Goal: Information Seeking & Learning: Learn about a topic

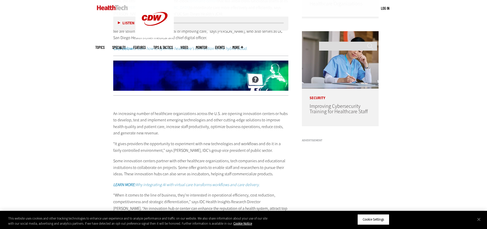
scroll to position [435, 0]
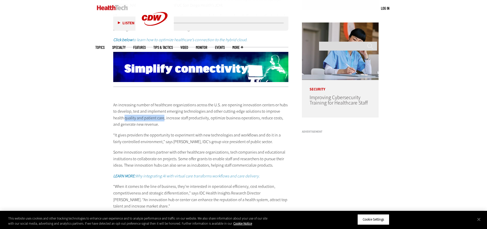
drag, startPoint x: 113, startPoint y: 116, endPoint x: 153, endPoint y: 115, distance: 39.7
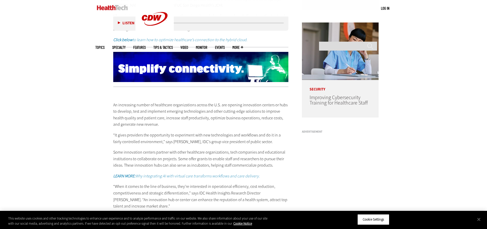
click at [170, 117] on p "An increasing number of healthcare organizations across the U.S. are opening in…" at bounding box center [201, 115] width 176 height 26
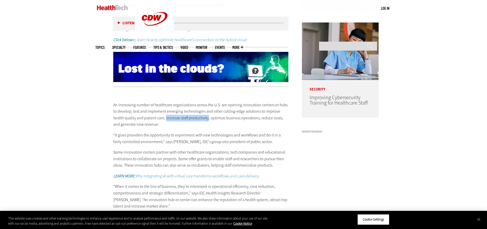
drag, startPoint x: 154, startPoint y: 118, endPoint x: 196, endPoint y: 118, distance: 41.7
click at [196, 118] on p "An increasing number of healthcare organizations across the U.S. are opening in…" at bounding box center [201, 115] width 176 height 26
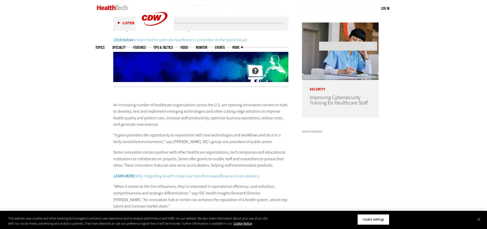
click at [205, 119] on p "An increasing number of healthcare organizations across the U.S. are opening in…" at bounding box center [201, 115] width 176 height 26
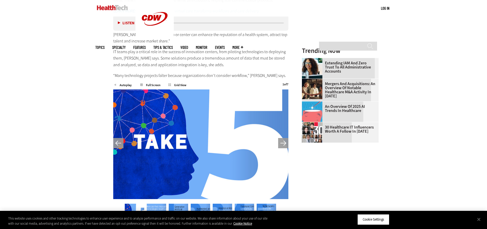
scroll to position [589, 0]
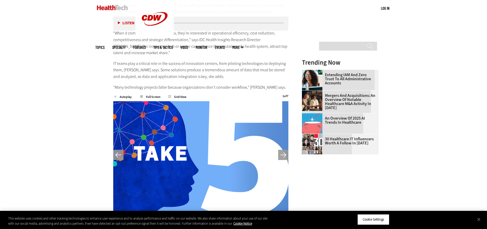
click at [281, 156] on button "Next" at bounding box center [283, 155] width 10 height 10
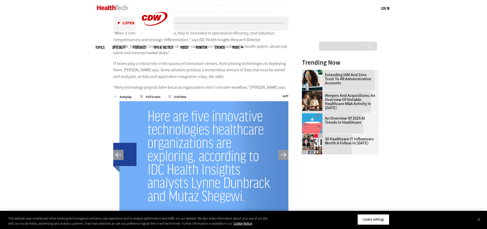
click at [281, 156] on button "Next" at bounding box center [283, 155] width 10 height 10
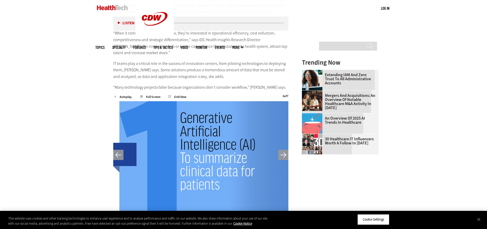
click at [281, 156] on button "Next" at bounding box center [283, 155] width 10 height 10
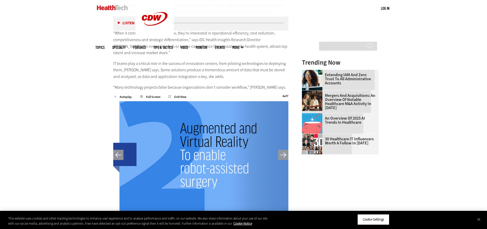
click at [281, 156] on button "Next" at bounding box center [283, 155] width 10 height 10
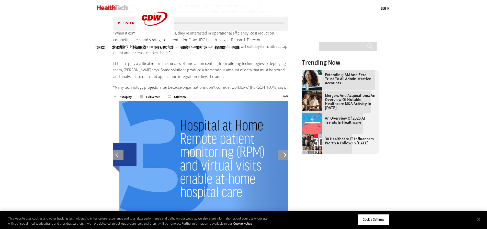
scroll to position [614, 0]
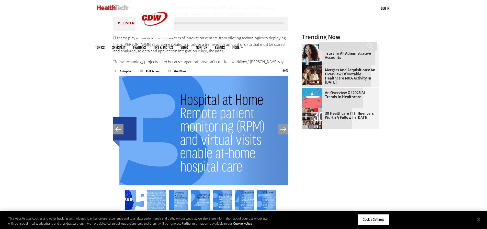
click at [118, 128] on button "Previous" at bounding box center [118, 129] width 10 height 10
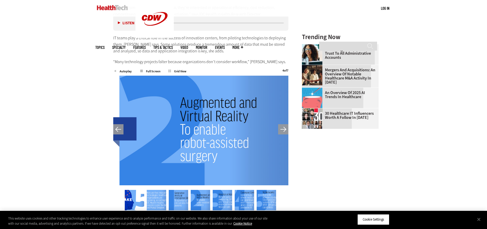
click at [118, 128] on button "Previous" at bounding box center [118, 129] width 10 height 10
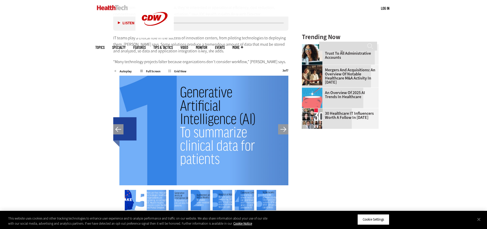
click at [118, 128] on button "Previous" at bounding box center [118, 129] width 10 height 10
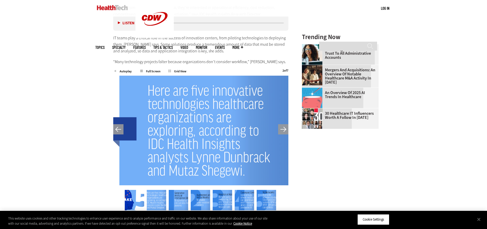
click at [281, 130] on button "Next" at bounding box center [283, 129] width 10 height 10
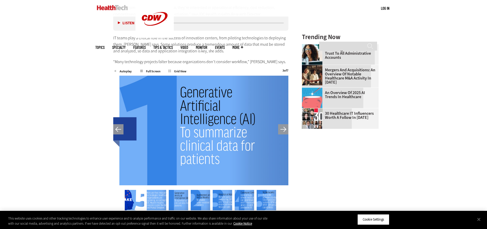
click at [281, 130] on button "Next" at bounding box center [283, 129] width 10 height 10
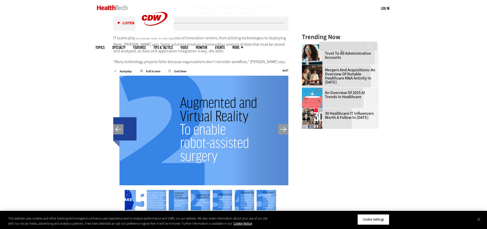
click at [281, 130] on button "Next" at bounding box center [283, 129] width 10 height 10
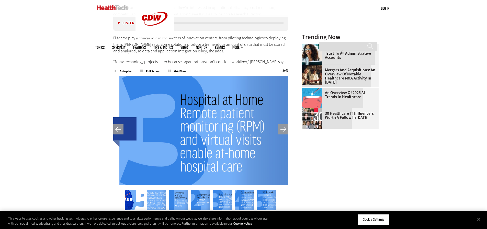
click at [282, 129] on button "Next" at bounding box center [283, 129] width 10 height 10
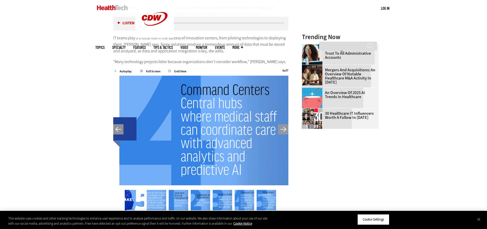
click at [282, 129] on button "Next" at bounding box center [283, 129] width 10 height 10
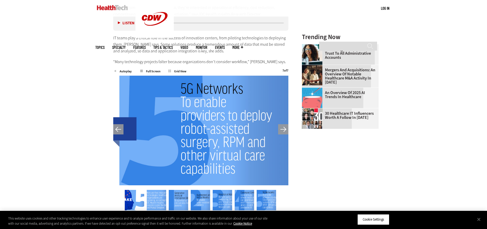
click at [282, 129] on button "Next" at bounding box center [283, 129] width 10 height 10
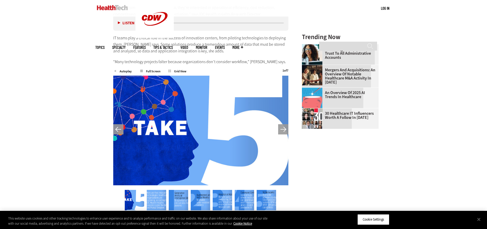
click at [282, 129] on button "Next" at bounding box center [283, 129] width 10 height 10
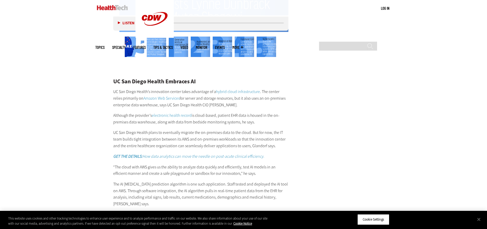
scroll to position [793, 0]
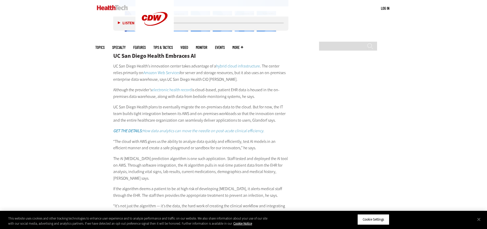
drag, startPoint x: 157, startPoint y: 97, endPoint x: 254, endPoint y: 99, distance: 97.0
click at [254, 99] on p "Although the provider’s electronic health record is cloud-based, patient EHR da…" at bounding box center [201, 93] width 176 height 13
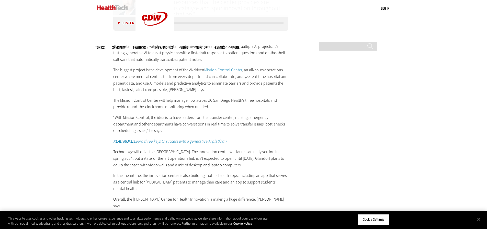
scroll to position [1024, 0]
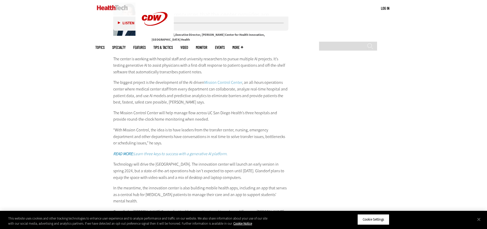
click at [168, 111] on p "The Mission Control Center will help manage flow across UC San Diego Health’s t…" at bounding box center [201, 116] width 176 height 13
click at [208, 110] on p "The Mission Control Center will help manage flow across UC San Diego Health’s t…" at bounding box center [201, 116] width 176 height 13
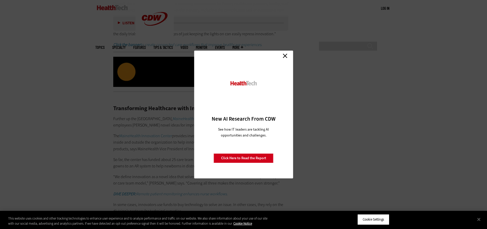
scroll to position [1535, 0]
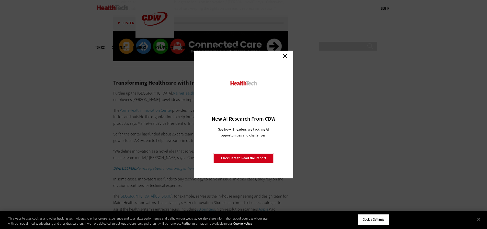
click at [281, 54] on link "Close" at bounding box center [285, 56] width 8 height 8
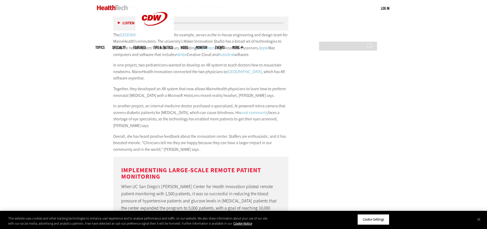
scroll to position [1689, 0]
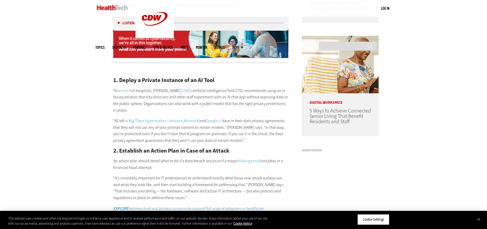
scroll to position [461, 0]
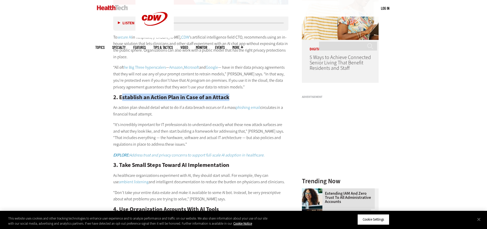
drag, startPoint x: 232, startPoint y: 98, endPoint x: 120, endPoint y: 102, distance: 111.4
click at [121, 100] on h2 "2. Establish an Action Plan in Case of an Attack" at bounding box center [201, 98] width 176 height 6
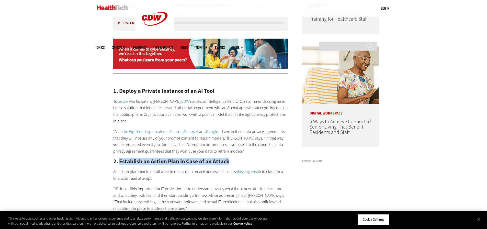
scroll to position [0, 0]
